Goal: Task Accomplishment & Management: Complete application form

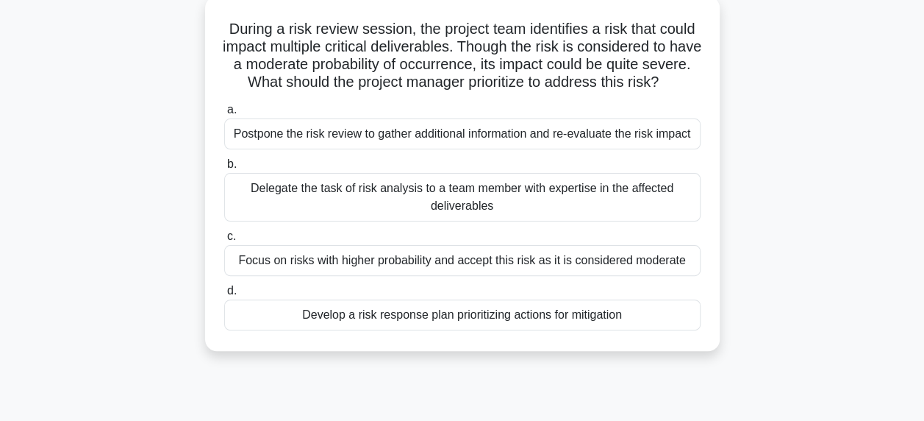
scroll to position [90, 0]
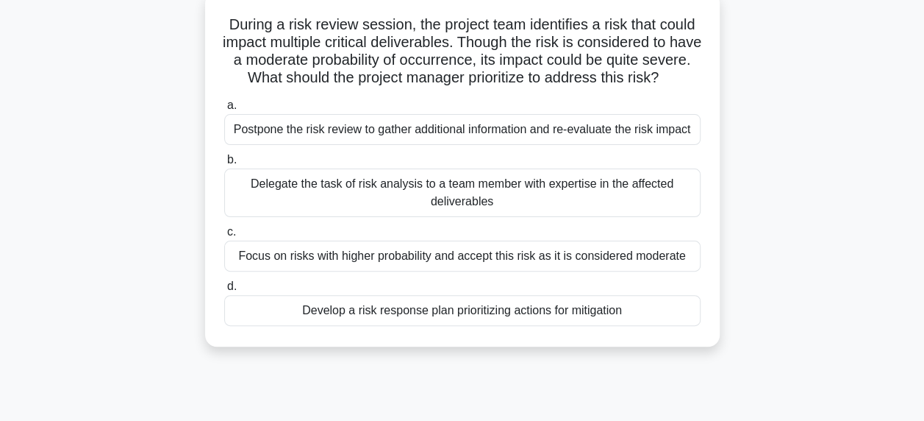
click at [494, 326] on div "Develop a risk response plan prioritizing actions for mitigation" at bounding box center [462, 310] width 477 height 31
click at [224, 291] on input "d. Develop a risk response plan prioritizing actions for mitigation" at bounding box center [224, 287] width 0 height 10
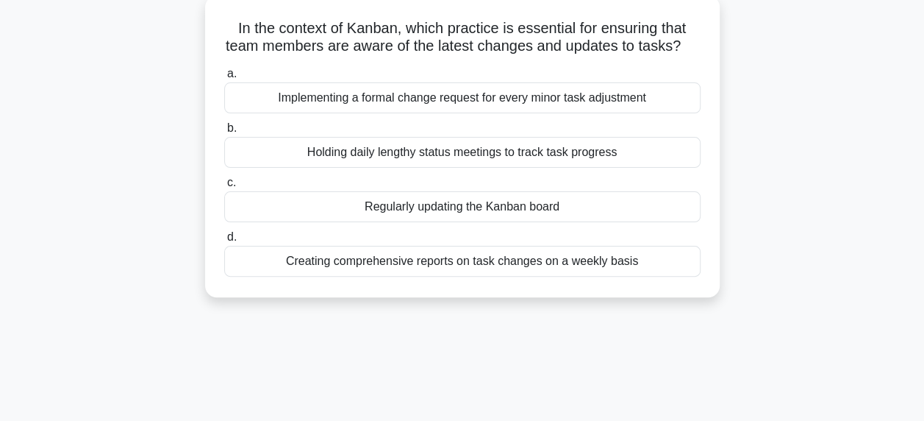
scroll to position [0, 0]
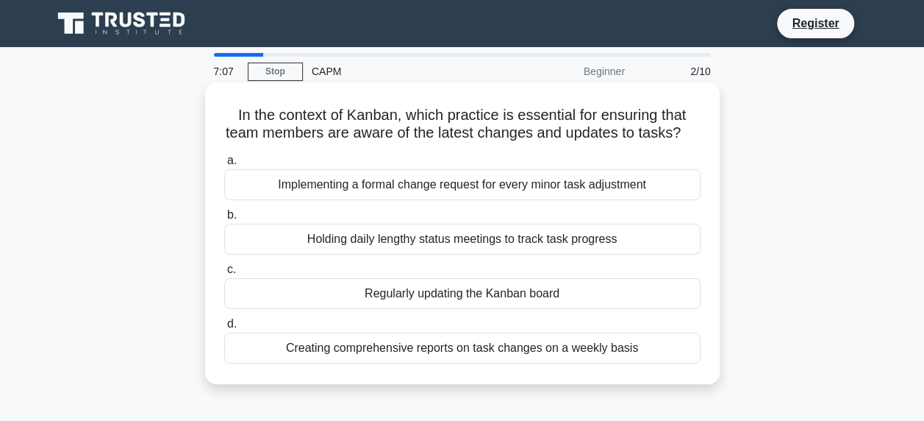
click at [327, 254] on div "Holding daily lengthy status meetings to track task progress" at bounding box center [462, 239] width 477 height 31
click at [224, 220] on input "b. Holding daily lengthy status meetings to track task progress" at bounding box center [224, 215] width 0 height 10
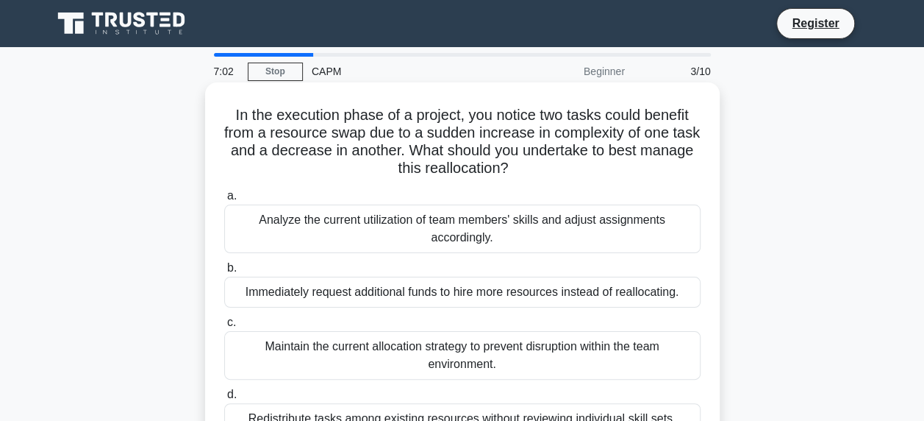
click at [305, 227] on div "Analyze the current utilization of team members' skills and adjust assignments …" at bounding box center [462, 228] width 477 height 49
click at [224, 201] on input "a. Analyze the current utilization of team members' skills and adjust assignmen…" at bounding box center [224, 196] width 0 height 10
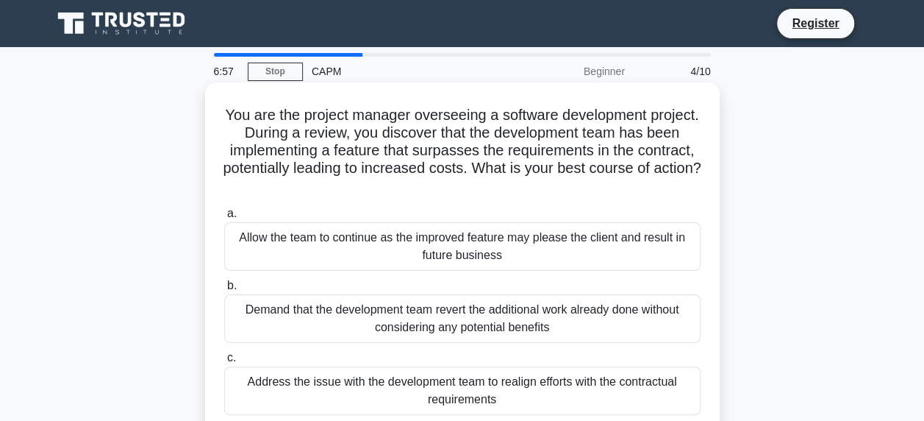
click at [330, 252] on div "Allow the team to continue as the improved feature may please the client and re…" at bounding box center [462, 246] width 477 height 49
click at [224, 218] on input "a. Allow the team to continue as the improved feature may please the client and…" at bounding box center [224, 214] width 0 height 10
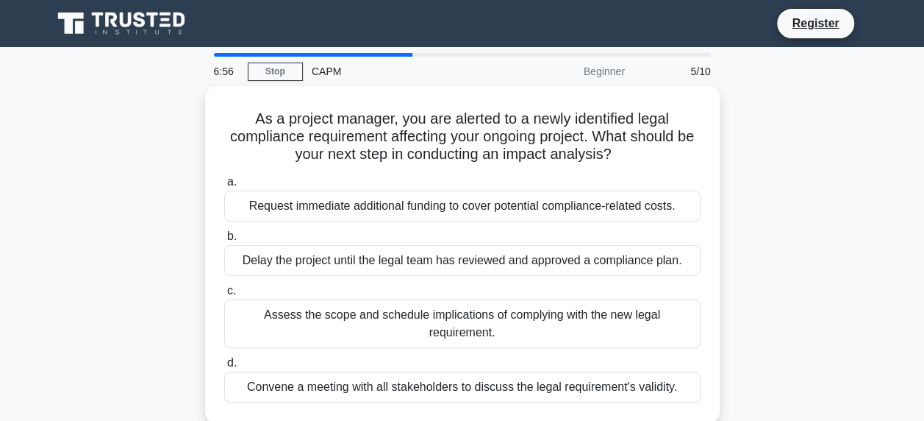
click at [330, 252] on div "Delay the project until the legal team has reviewed and approved a compliance p…" at bounding box center [462, 260] width 477 height 31
click at [224, 241] on input "b. Delay the project until the legal team has reviewed and approved a complianc…" at bounding box center [224, 237] width 0 height 10
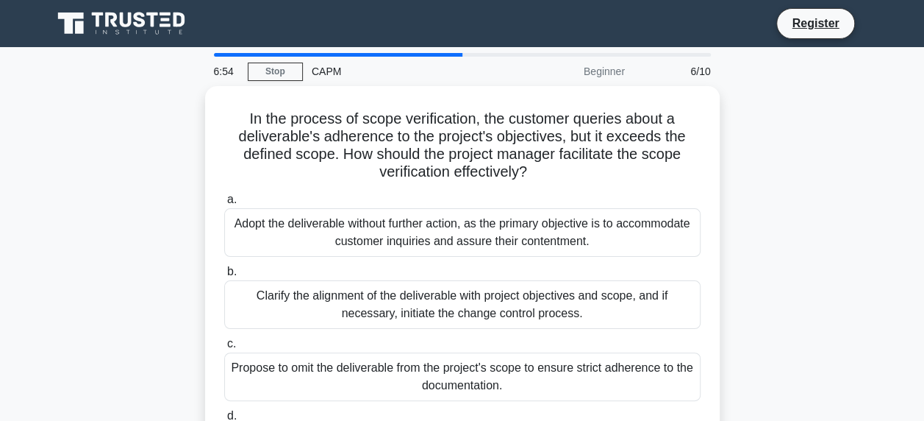
click at [330, 252] on div "Adopt the deliverable without further action, as the primary objective is to ac…" at bounding box center [462, 232] width 477 height 49
click at [224, 204] on input "a. Adopt the deliverable without further action, as the primary objective is to…" at bounding box center [224, 200] width 0 height 10
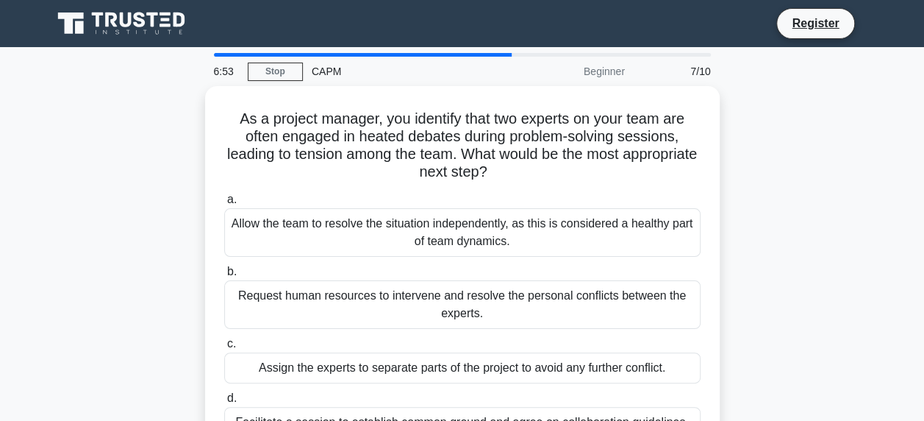
click at [330, 252] on div "Allow the team to resolve the situation independently, as this is considered a …" at bounding box center [462, 232] width 477 height 49
click at [224, 204] on input "a. Allow the team to resolve the situation independently, as this is considered…" at bounding box center [224, 200] width 0 height 10
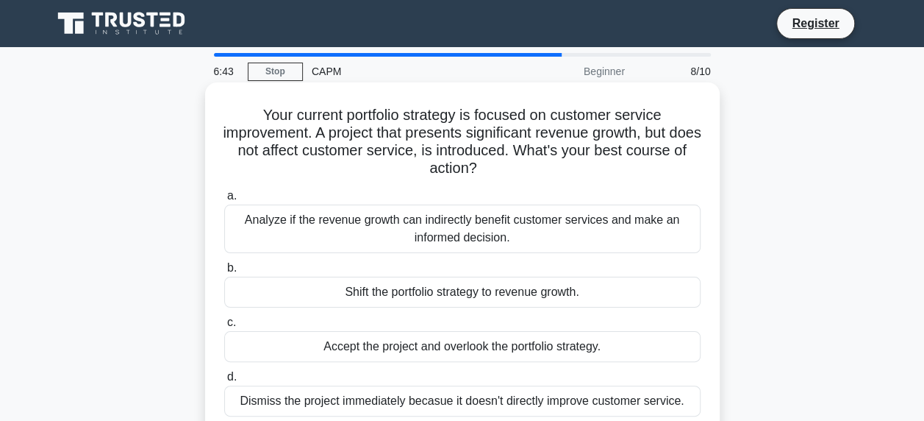
click at [293, 223] on div "Analyze if the revenue growth can indirectly benefit customer services and make…" at bounding box center [462, 228] width 477 height 49
click at [224, 201] on input "a. Analyze if the revenue growth can indirectly benefit customer services and m…" at bounding box center [224, 196] width 0 height 10
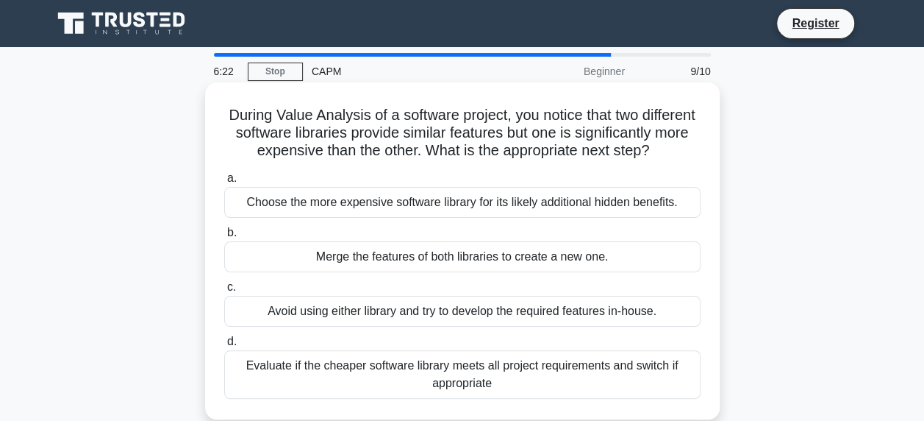
drag, startPoint x: 334, startPoint y: 324, endPoint x: 266, endPoint y: 324, distance: 67.7
click at [266, 324] on div "Avoid using either library and try to develop the required features in-house." at bounding box center [462, 311] width 477 height 31
click at [224, 292] on input "c. Avoid using either library and try to develop the required features in-house." at bounding box center [224, 287] width 0 height 10
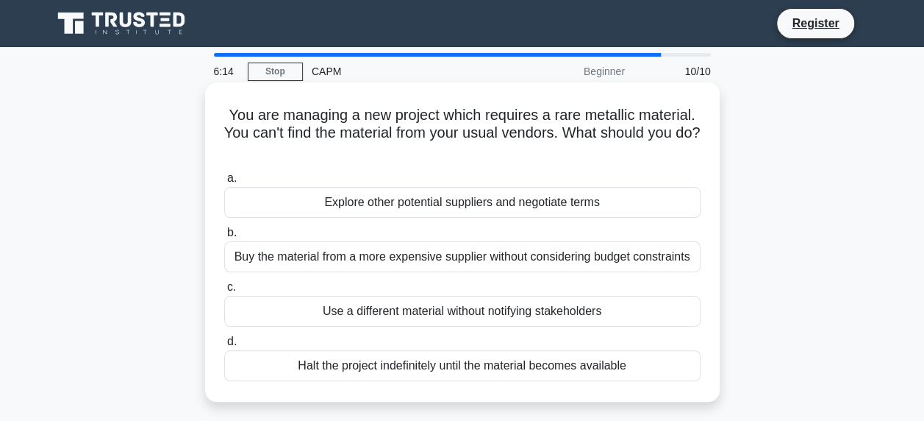
click at [284, 251] on div "Buy the material from a more expensive supplier without considering budget cons…" at bounding box center [462, 256] width 477 height 31
click at [224, 238] on input "b. Buy the material from a more expensive supplier without considering budget c…" at bounding box center [224, 233] width 0 height 10
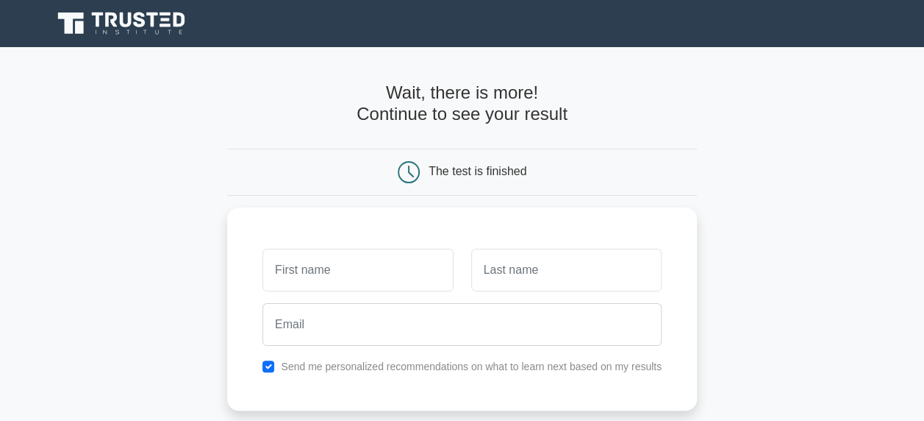
click at [449, 110] on h4 "Wait, there is more! Continue to see your result" at bounding box center [462, 103] width 470 height 43
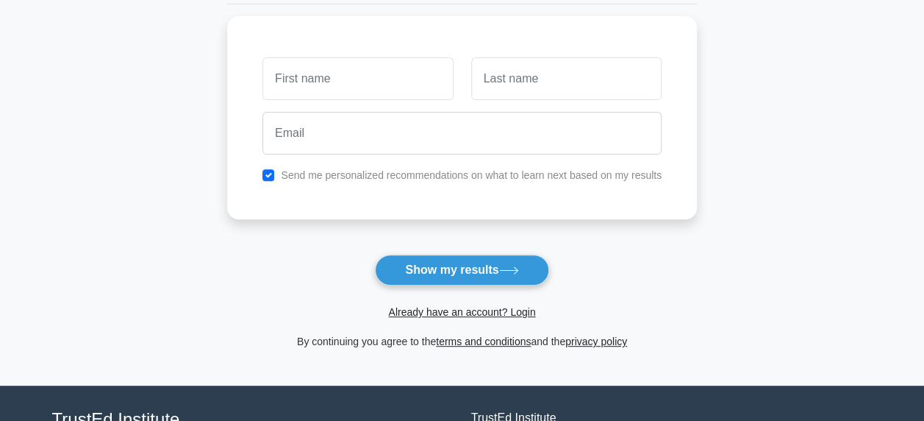
scroll to position [209, 0]
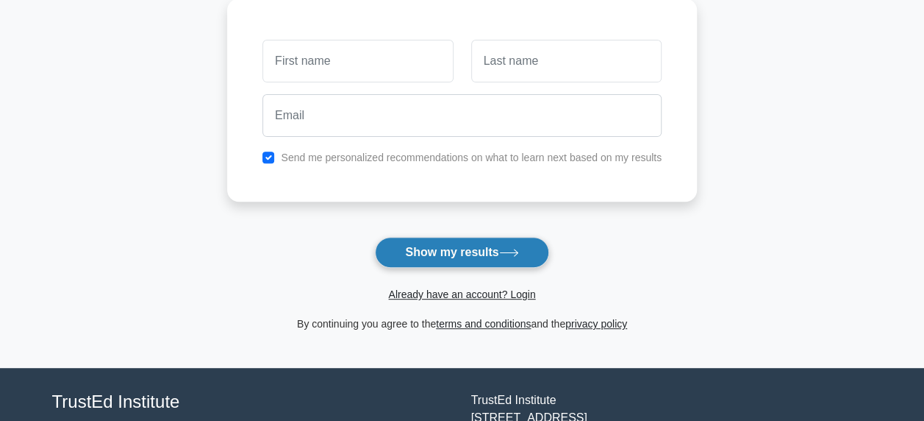
click at [472, 248] on button "Show my results" at bounding box center [462, 252] width 174 height 31
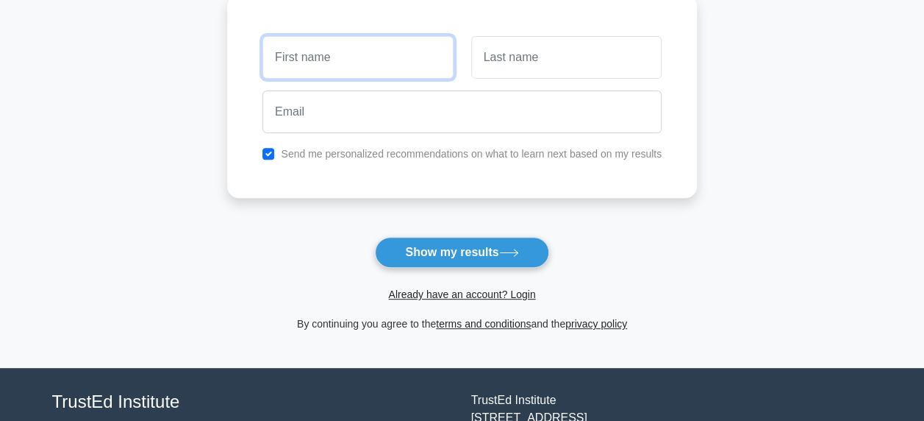
click at [356, 71] on input "text" at bounding box center [358, 57] width 190 height 43
type input "OBAJE"
type input "CHOGU"
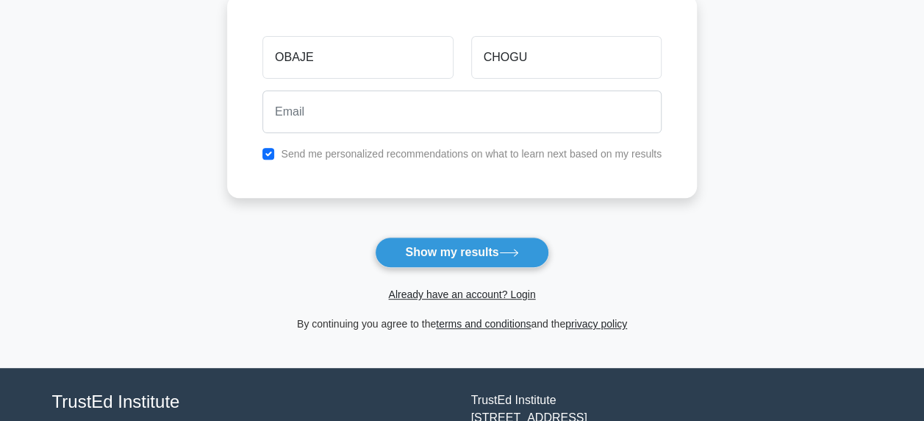
type input "[EMAIL_ADDRESS][DOMAIN_NAME]"
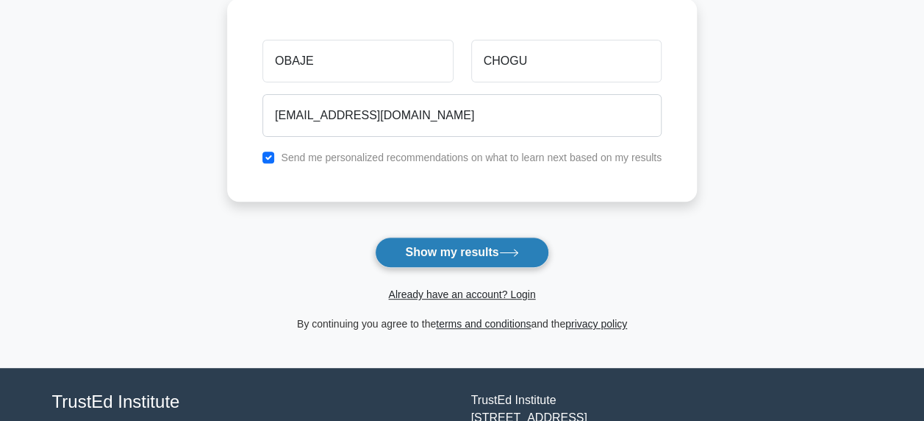
click at [427, 250] on button "Show my results" at bounding box center [462, 252] width 174 height 31
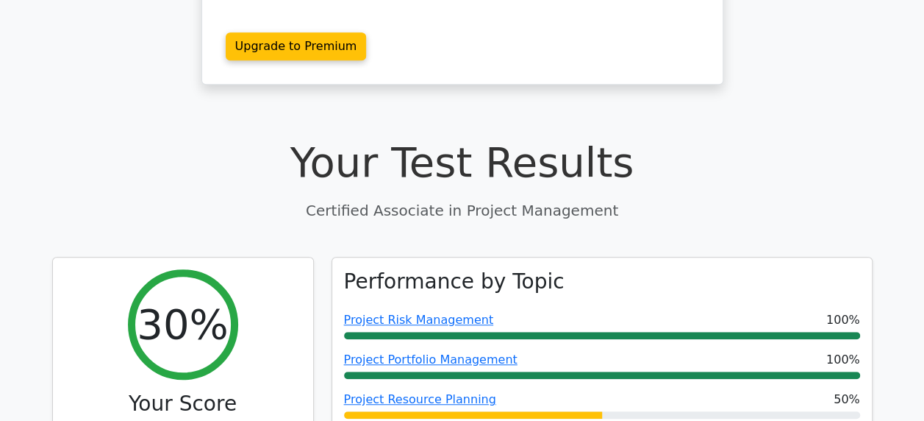
scroll to position [392, 0]
